Goal: Communication & Community: Answer question/provide support

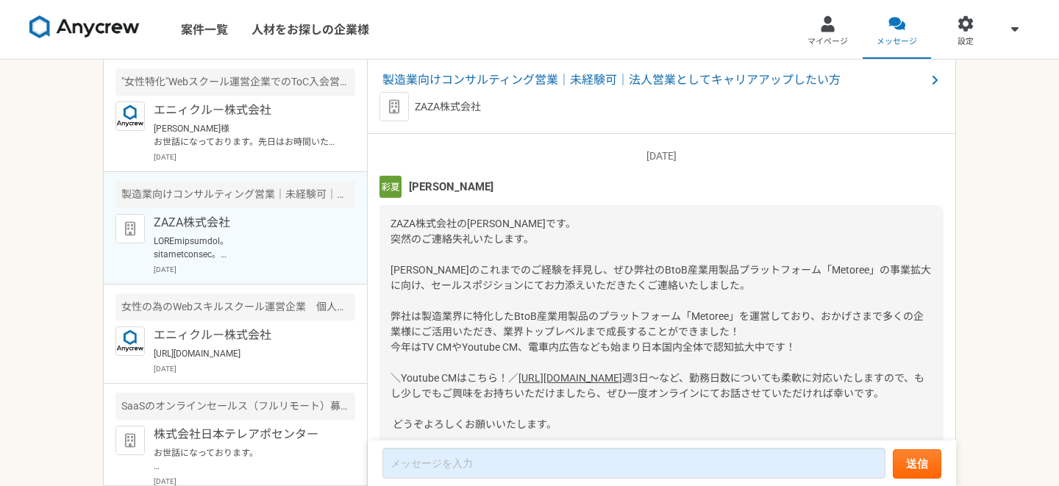
scroll to position [24, 0]
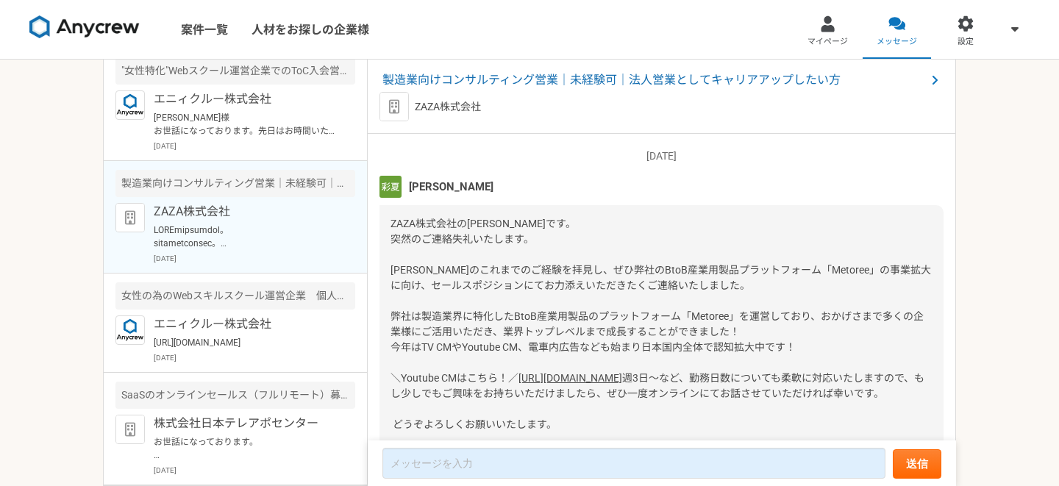
click at [291, 209] on div "ZAZA株式会社 [DATE]" at bounding box center [254, 233] width 201 height 61
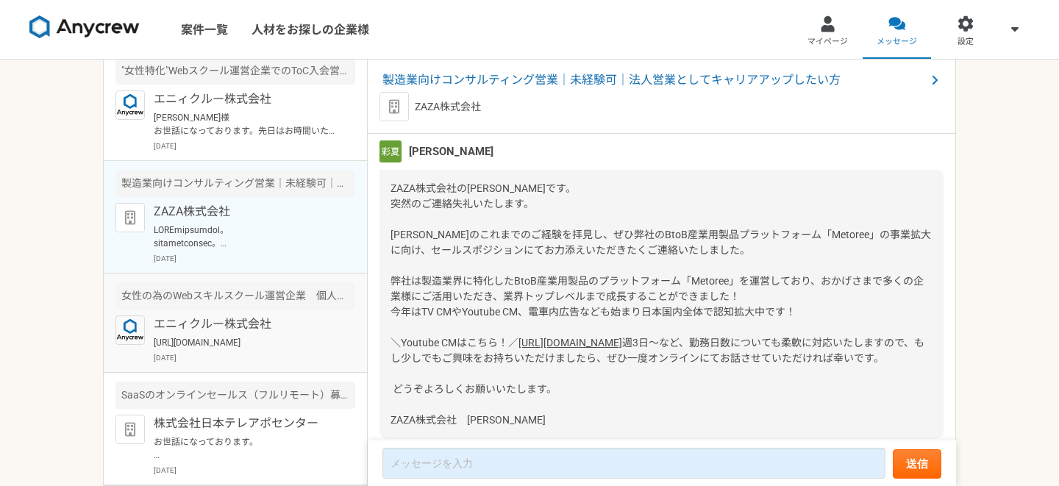
click at [283, 351] on div "エニィクルー株式会社 [URL][DOMAIN_NAME] [DATE]" at bounding box center [254, 339] width 201 height 48
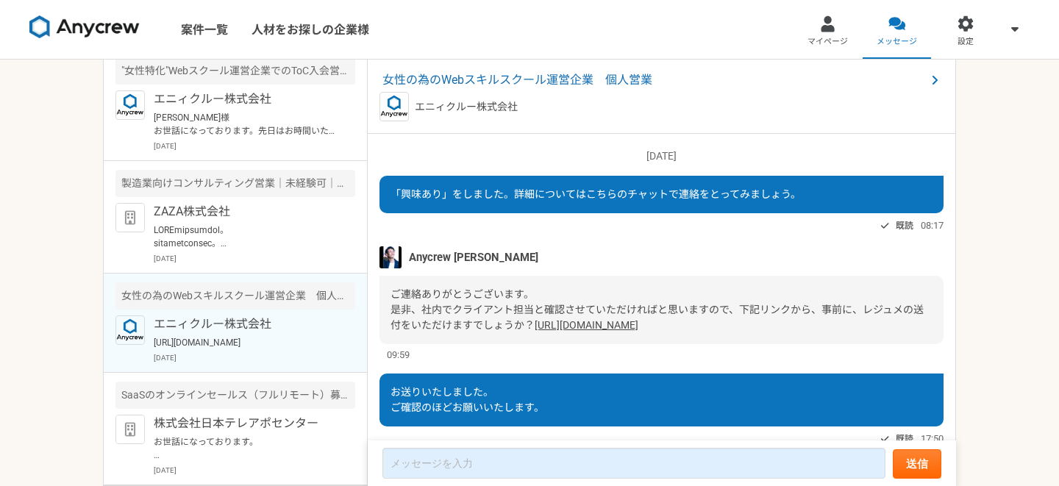
scroll to position [509, 0]
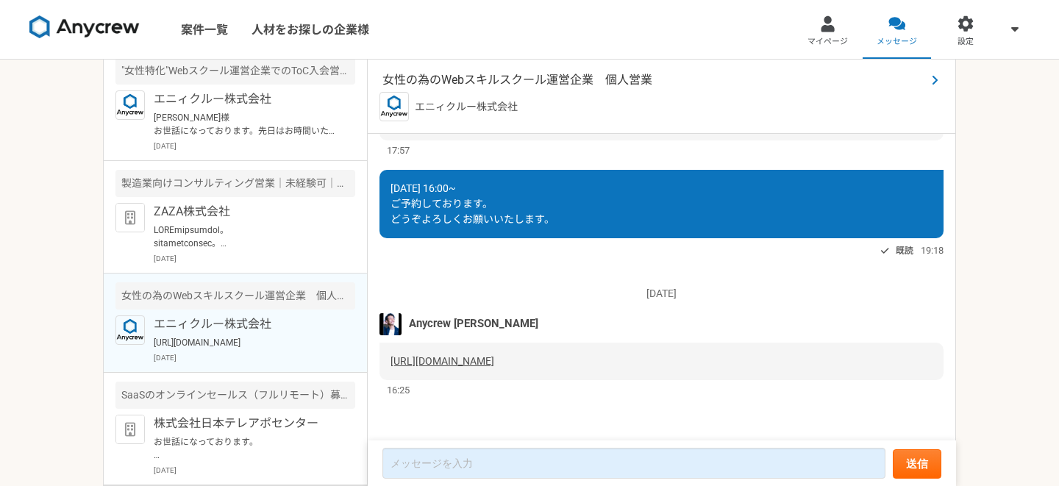
click at [553, 79] on span "女性の為のWebスキルスクール運営企業　個人営業" at bounding box center [653, 80] width 543 height 18
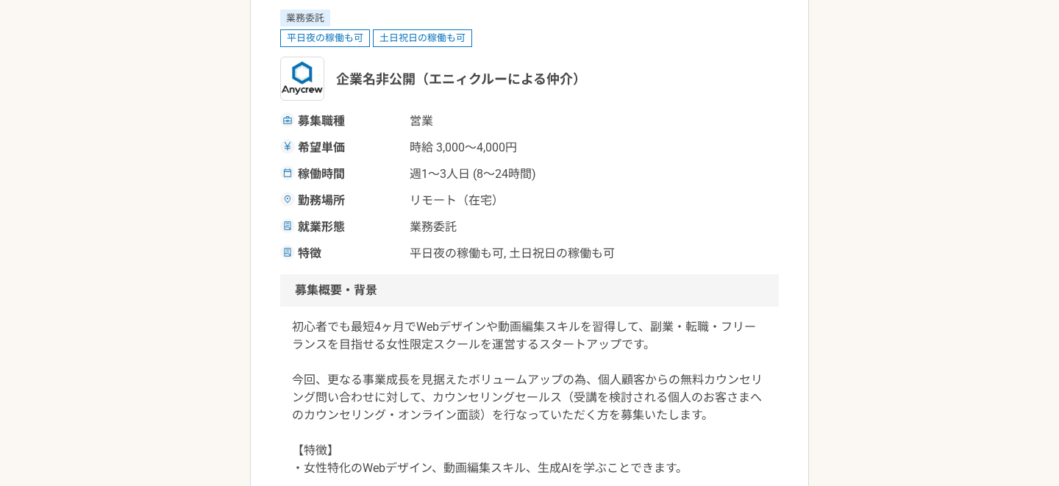
scroll to position [205, 0]
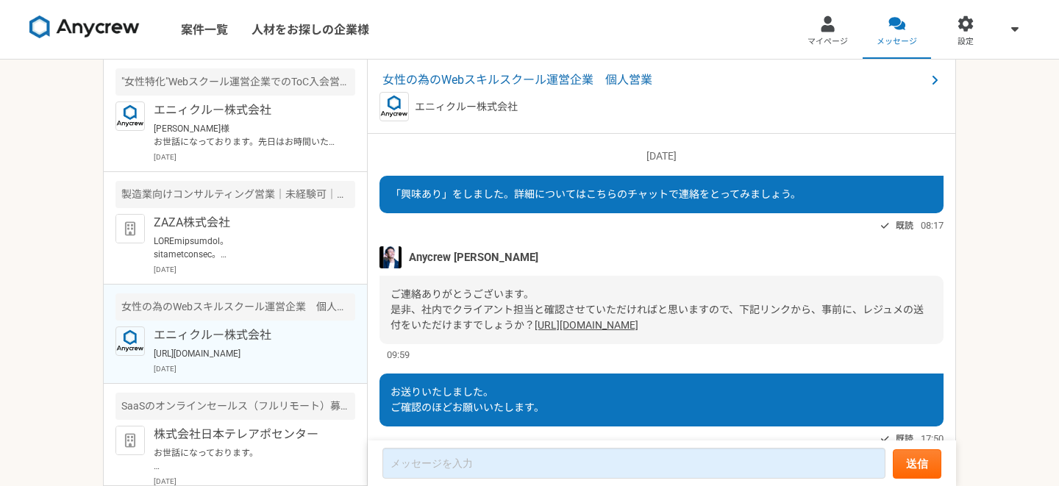
scroll to position [509, 0]
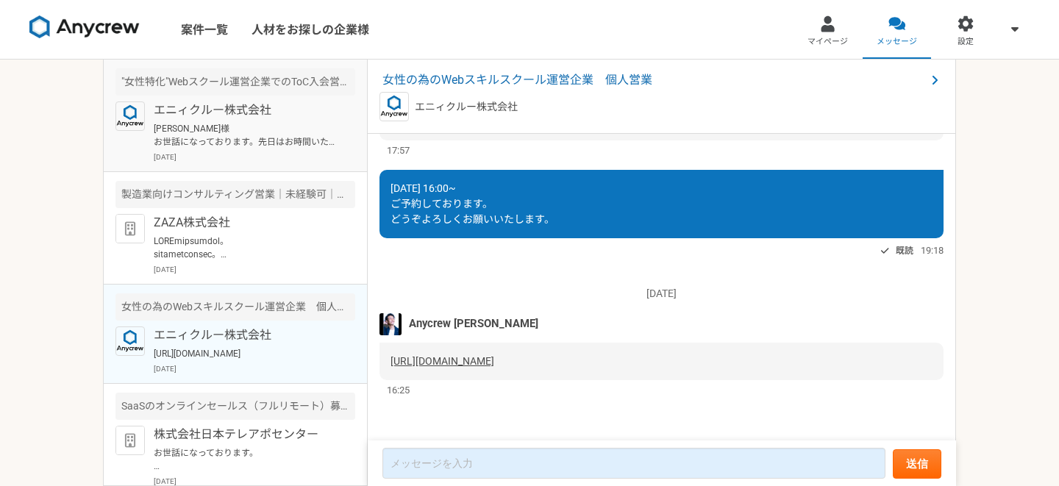
click at [289, 126] on p "[PERSON_NAME]様 お世話になっております。先日はお時間いただきありがとうございました。また、職務経歴書の更新ありがとうございました。 先方担当者様…" at bounding box center [245, 135] width 182 height 26
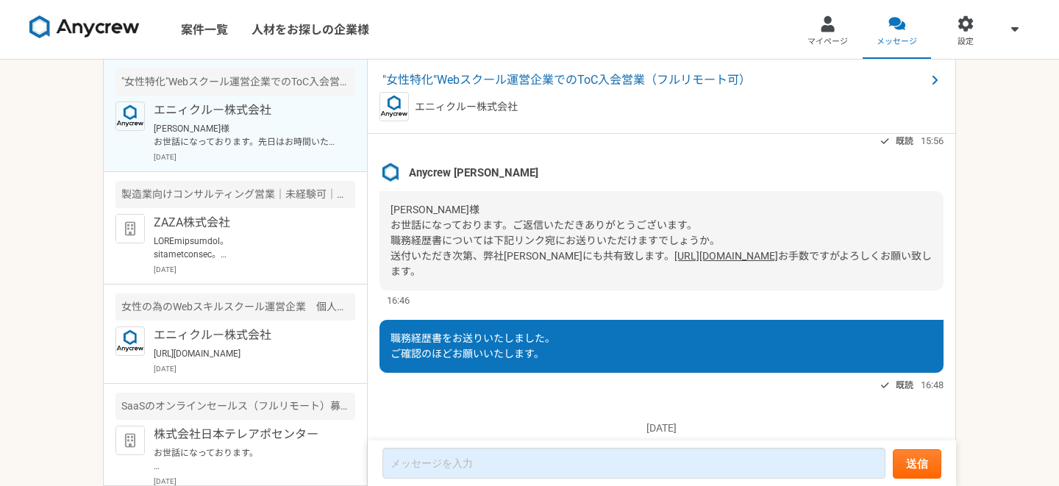
scroll to position [845, 0]
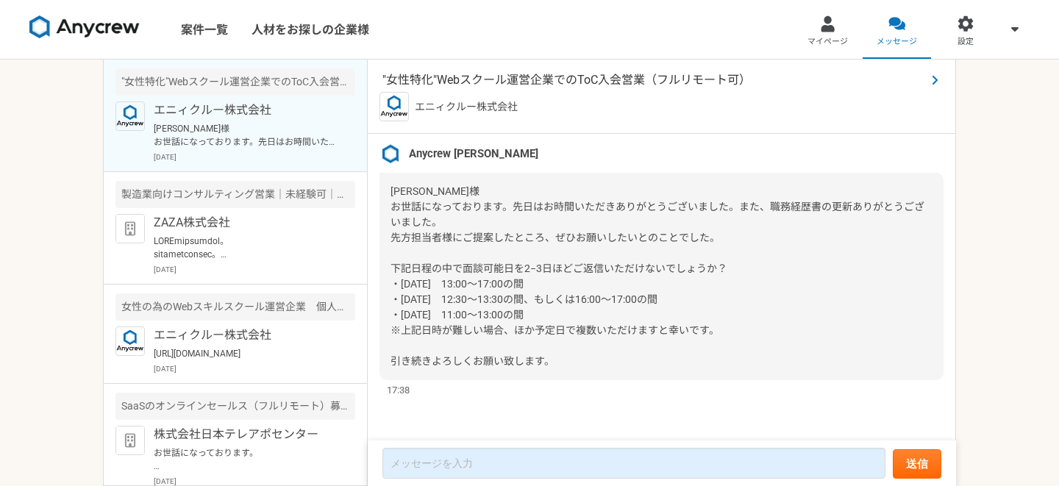
click at [549, 74] on span ""女性特化"Webスクール運営企業でのToC入会営業（フルリモート可）" at bounding box center [653, 80] width 543 height 18
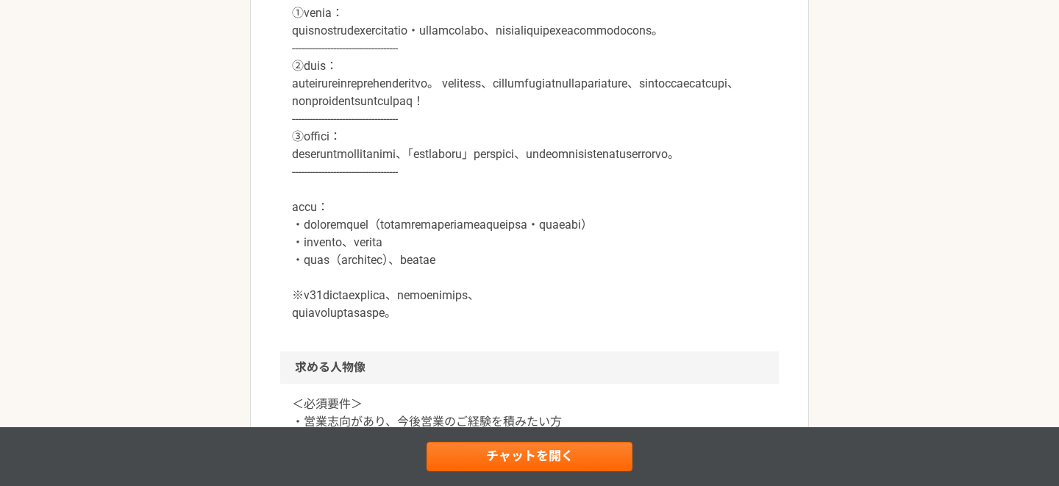
scroll to position [916, 0]
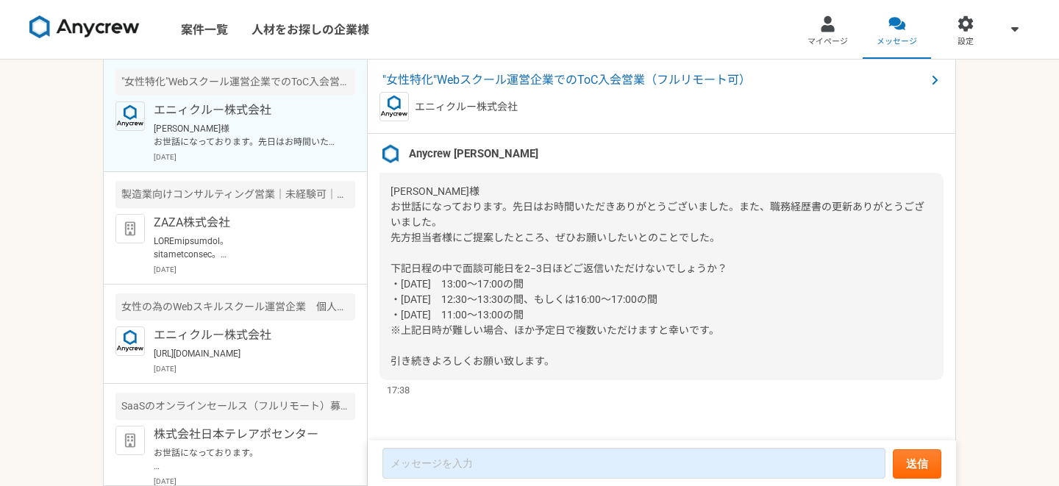
click at [609, 323] on span "[PERSON_NAME]様 お世話になっております。先日はお時間いただきありがとうございました。また、職務経歴書の更新ありがとうございました。 先方担当者様…" at bounding box center [657, 276] width 534 height 182
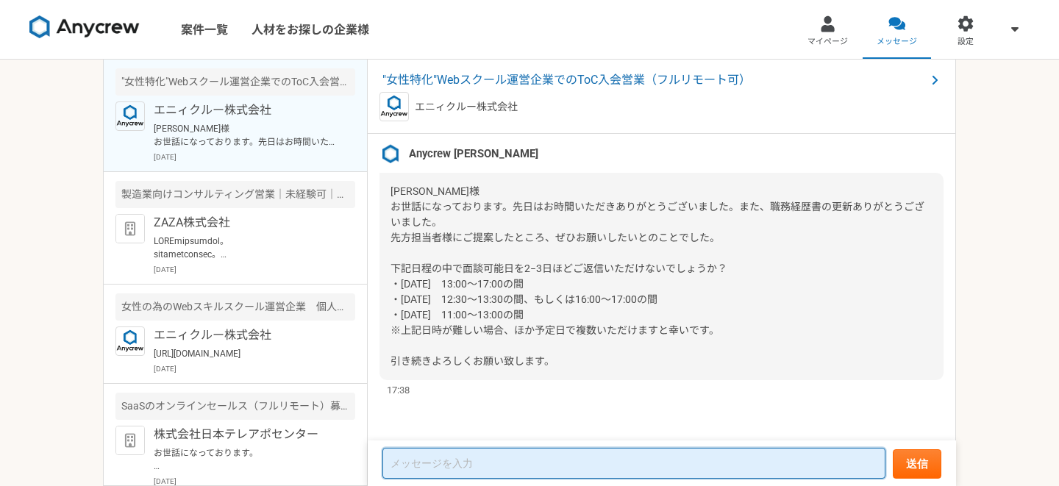
click at [432, 454] on textarea at bounding box center [633, 463] width 503 height 31
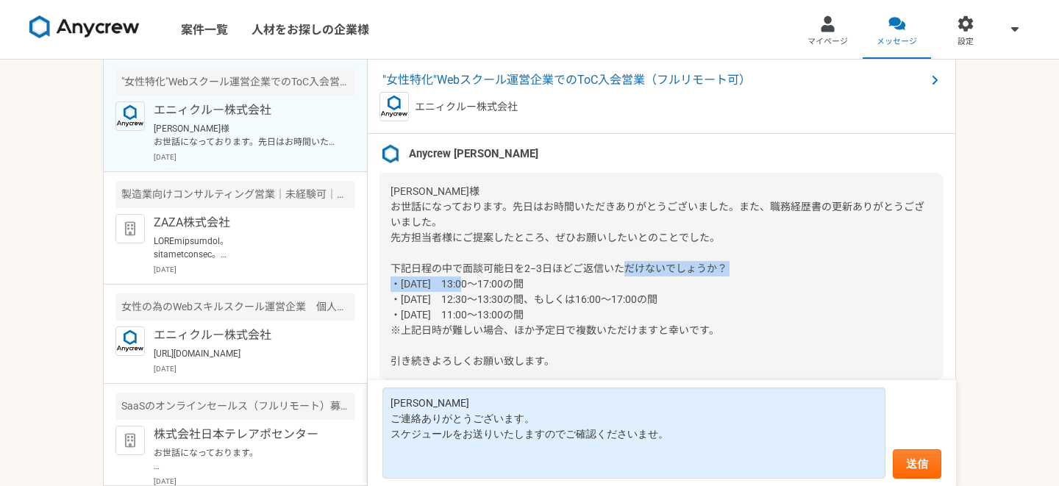
drag, startPoint x: 560, startPoint y: 285, endPoint x: 380, endPoint y: 282, distance: 180.1
click at [380, 282] on div "[PERSON_NAME]様 お世話になっております。先日はお時間いただきありがとうございました。また、職務経歴書の更新ありがとうございました。 先方担当者様…" at bounding box center [661, 276] width 564 height 207
copy span "・[DATE]　13:00〜17:00の間"
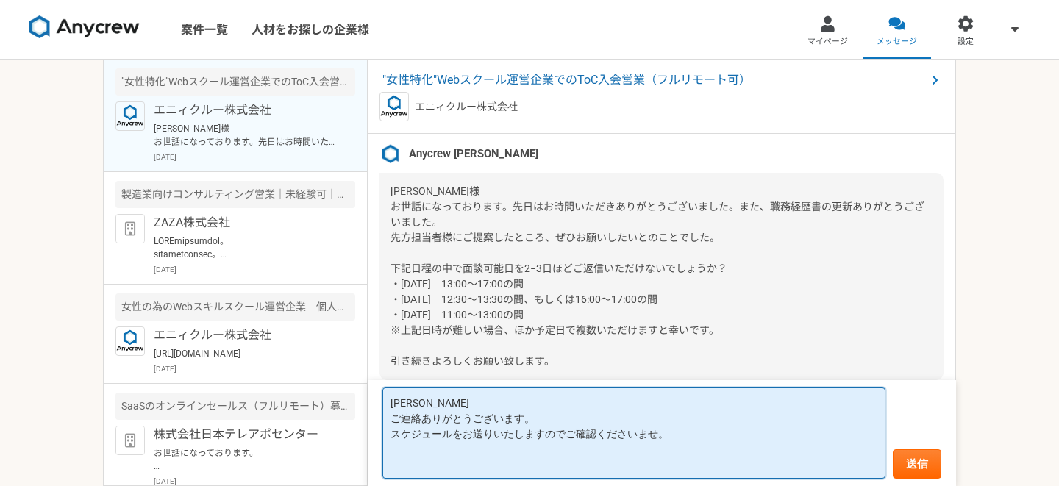
click at [401, 442] on textarea "[PERSON_NAME] ご連絡ありがとうございます。 スケジュールをお送りいたしますのでご確認くださいませ。" at bounding box center [633, 432] width 503 height 91
paste textarea "・[DATE]　13:00〜17:00の間"
click at [530, 452] on textarea "[PERSON_NAME] ご連絡ありがとうございます。 スケジュールをお送りいたしますのでご確認くださいませ。 ・[DATE]　13:00〜17:00の間" at bounding box center [633, 432] width 503 height 91
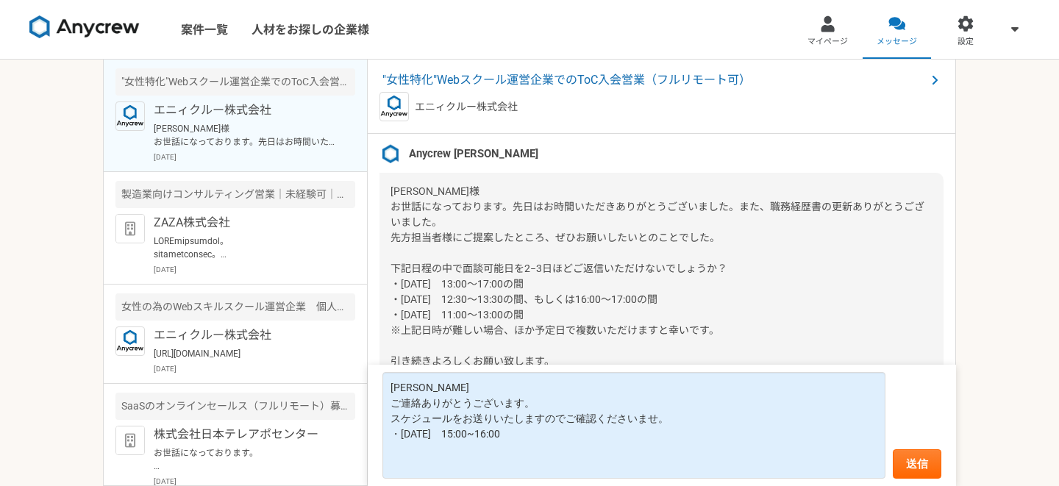
click at [586, 264] on span "[PERSON_NAME]様 お世話になっております。先日はお時間いただきありがとうございました。また、職務経歴書の更新ありがとうございました。 先方担当者様…" at bounding box center [657, 276] width 534 height 182
drag, startPoint x: 720, startPoint y: 292, endPoint x: 382, endPoint y: 296, distance: 338.9
click at [382, 296] on div "[PERSON_NAME]様 お世話になっております。先日はお時間いただきありがとうございました。また、職務経歴書の更新ありがとうございました。 先方担当者様…" at bounding box center [661, 276] width 564 height 207
copy span "・[DATE]　12:30〜13:30の間、もしくは16:00〜17:00の間"
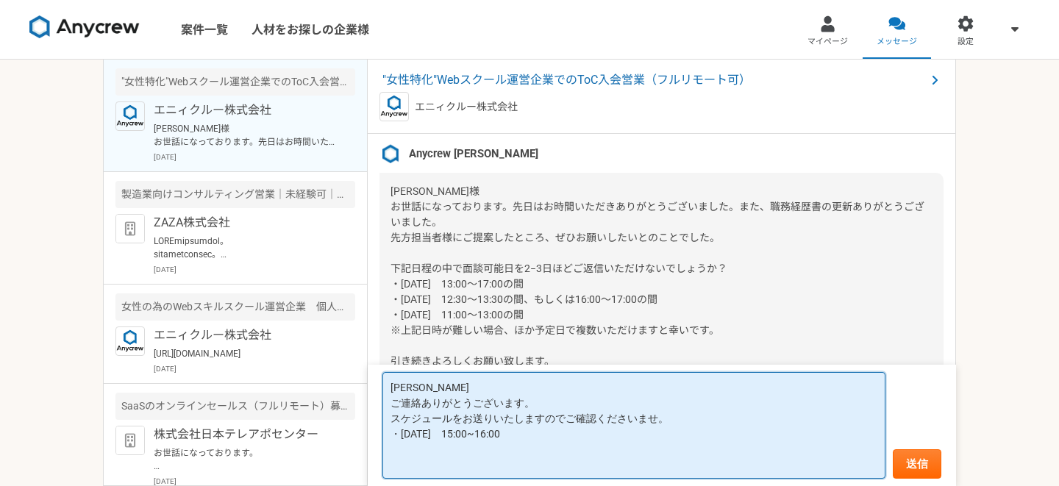
click at [566, 429] on textarea "[PERSON_NAME] ご連絡ありがとうございます。 スケジュールをお送りいたしますのでご確認くださいませ。 ・[DATE]　15:00~16:00" at bounding box center [633, 425] width 503 height 107
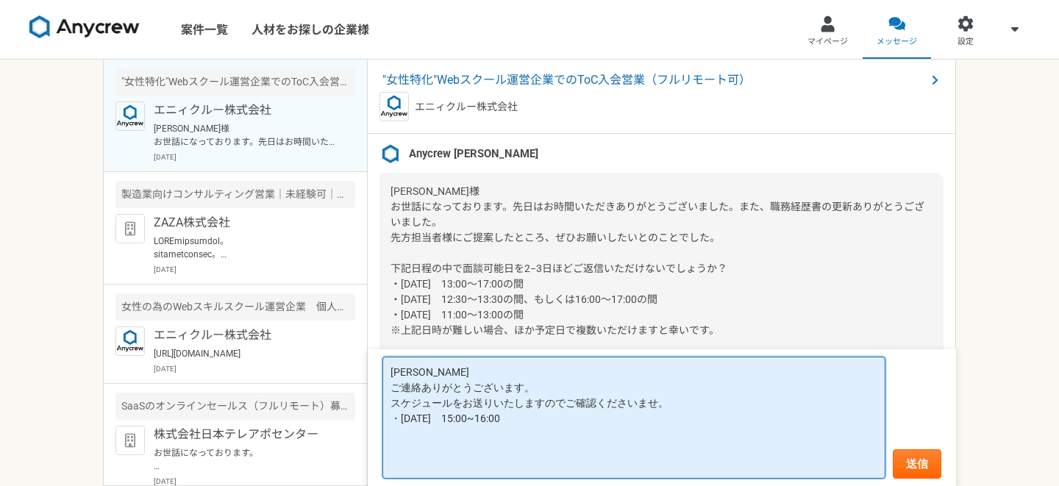
paste textarea "・8月18日(月)　12:30〜13:30の間、もしくは16:00〜17:00の間"
click at [601, 429] on textarea "小川さま ご連絡ありがとうございます。 スケジュールをお送りいたしますのでご確認くださいませ。 ・8月15日(金)　15:00~16:00 ・8月18日(月)…" at bounding box center [633, 418] width 503 height 122
click at [620, 426] on textarea "小川さま ご連絡ありがとうございます。 スケジュールをお送りいたしますのでご確認くださいませ。 ・8月15日(金)　15:00~16:00 ・8月18日(月)…" at bounding box center [633, 418] width 503 height 122
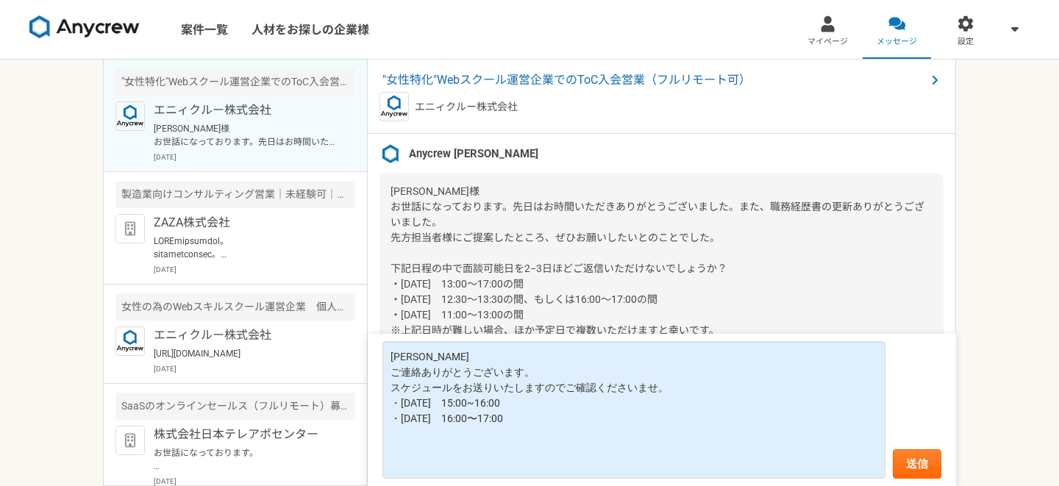
click at [570, 314] on div "[PERSON_NAME]様 お世話になっております。先日はお時間いただきありがとうございました。また、職務経歴書の更新ありがとうございました。 先方担当者様…" at bounding box center [661, 276] width 564 height 207
drag, startPoint x: 570, startPoint y: 314, endPoint x: 378, endPoint y: 308, distance: 192.7
click at [378, 308] on div "2025/07/31（木） 「興味あり」をしました。詳細についてはこちらのチャットで連絡をとってみましょう。 既読 08:12 2025/08/02（土） A…" at bounding box center [662, 288] width 588 height 308
copy span "・8月20日(水)　11:00〜13:00の間"
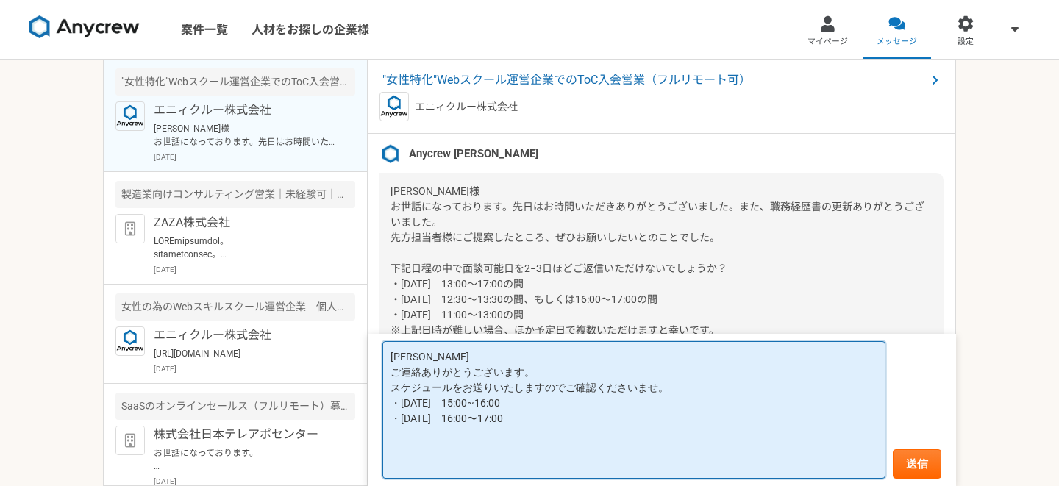
click at [412, 437] on textarea "小川さま ご連絡ありがとうございます。 スケジュールをお送りいたしますのでご確認くださいませ。 ・8月15日(金)　15:00~16:00 ・8月18日(月)…" at bounding box center [633, 409] width 503 height 137
paste textarea "・8月20日(水)　11:00〜13:00の間"
click at [513, 431] on textarea "小川さま ご連絡ありがとうございます。 スケジュールをお送りいたしますのでご確認くださいませ。 ・8月15日(金)　15:00~16:00 ・8月18日(月)…" at bounding box center [633, 409] width 503 height 137
click at [589, 423] on textarea "小川さま ご連絡ありがとうございます。 スケジュールをお送りいたしますのでご確認くださいませ。 ・8月15日(金)　15:00~16:00 ・8月18日(月)…" at bounding box center [633, 409] width 503 height 137
click at [562, 432] on textarea "小川さま ご連絡ありがとうございます。 スケジュールをお送りいたしますのでご確認くださいませ。 ・8月15日(金)　15:00~16:00 ・8月18日(月)…" at bounding box center [633, 409] width 503 height 137
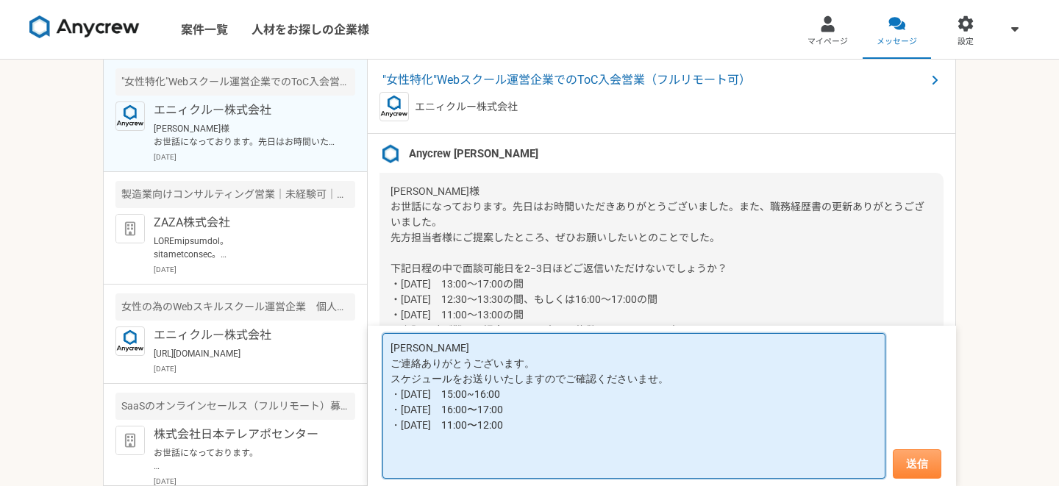
type textarea "小川さま ご連絡ありがとうございます。 スケジュールをお送りいたしますのでご確認くださいませ。 ・8月15日(金)　15:00~16:00 ・8月18日(月)…"
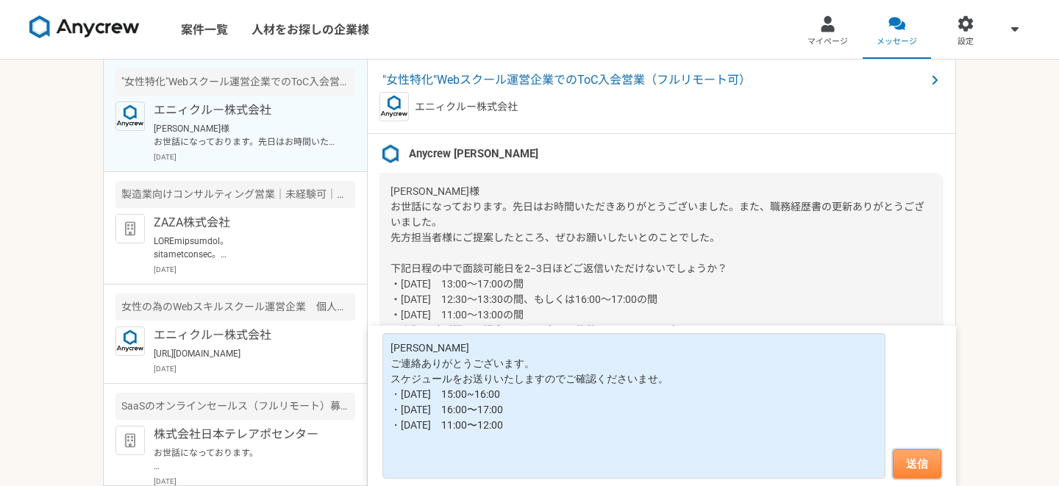
click at [911, 465] on button "送信" at bounding box center [916, 463] width 49 height 29
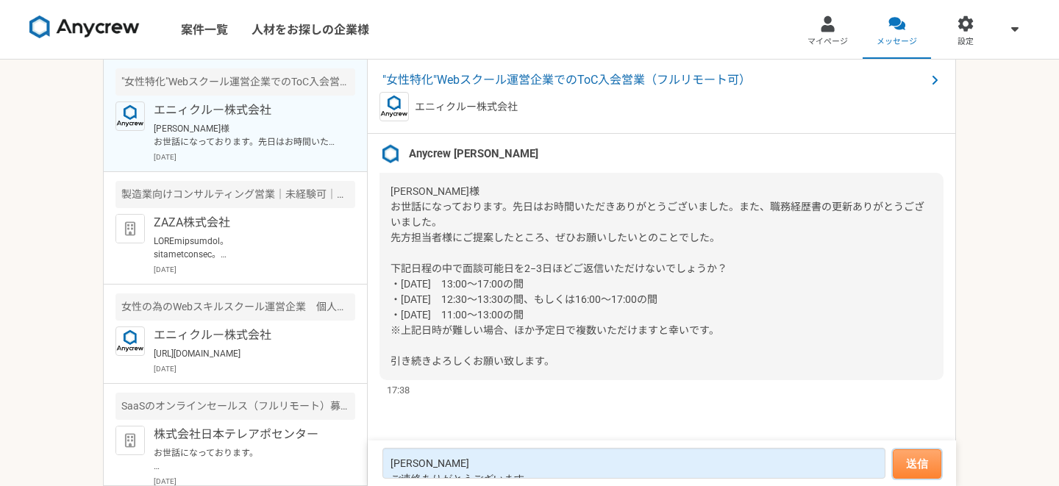
scroll to position [1020, 0]
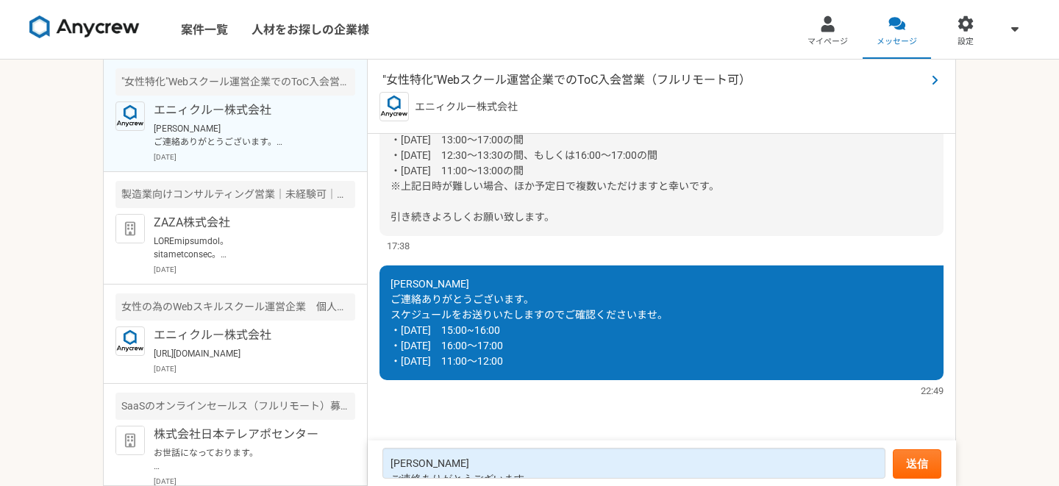
click at [456, 85] on span ""女性特化"Webスクール運営企業でのToC入会営業（フルリモート可）" at bounding box center [653, 80] width 543 height 18
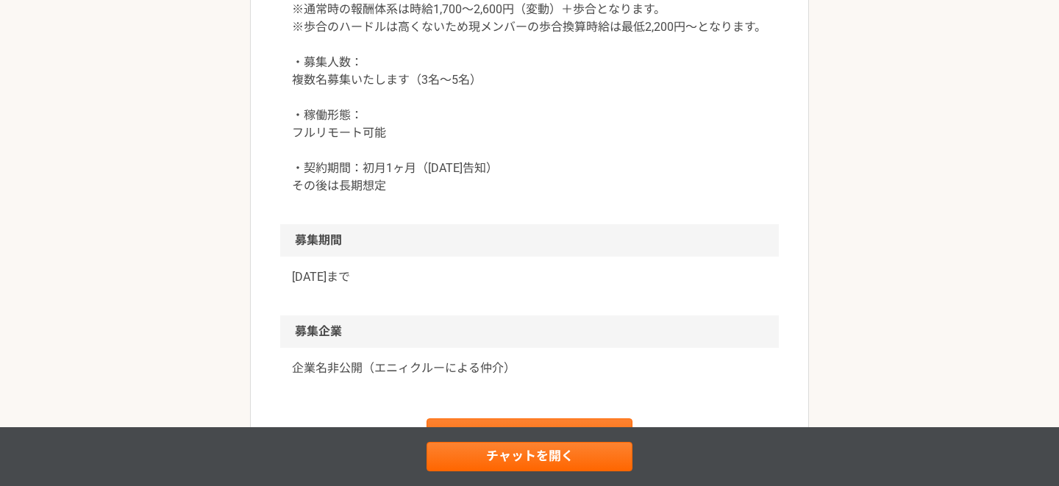
scroll to position [1772, 0]
